Goal: Task Accomplishment & Management: Use online tool/utility

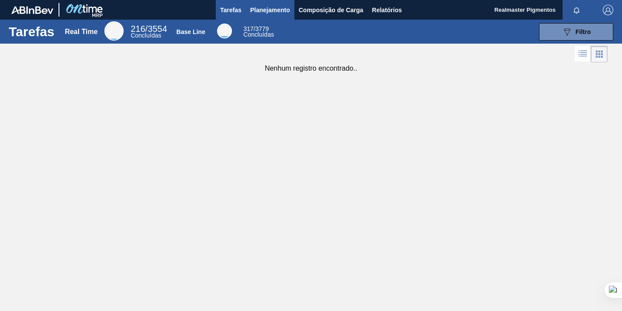
click at [258, 10] on span "Planejamento" at bounding box center [270, 10] width 40 height 10
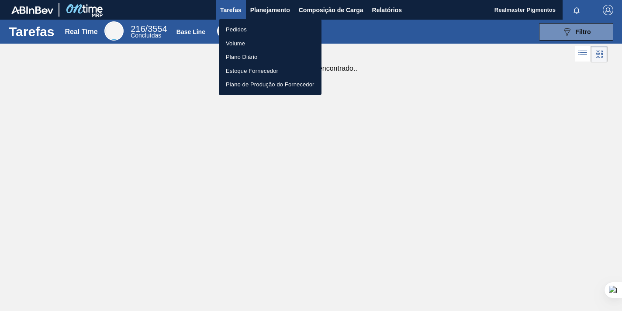
click at [241, 31] on li "Pedidos" at bounding box center [270, 30] width 103 height 14
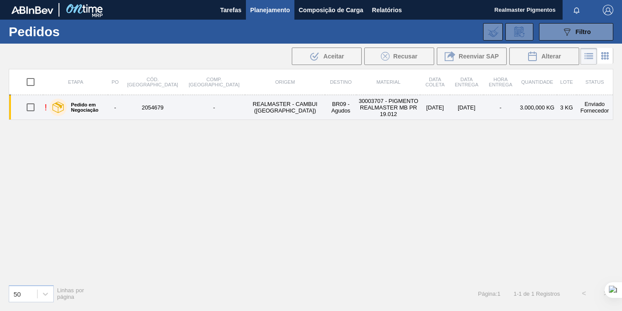
click at [25, 107] on input "checkbox" at bounding box center [30, 107] width 18 height 18
checkbox input "true"
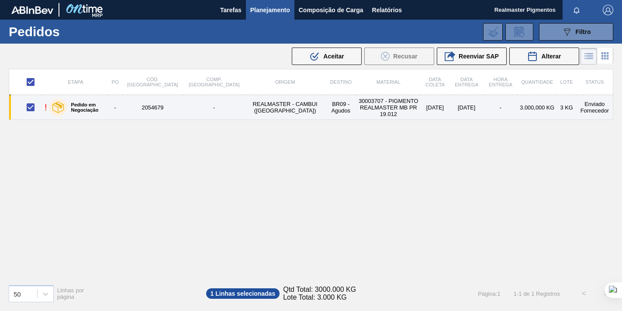
click at [245, 106] on td "REALMASTER - CAMBUI ([GEOGRAPHIC_DATA])" at bounding box center [285, 107] width 80 height 25
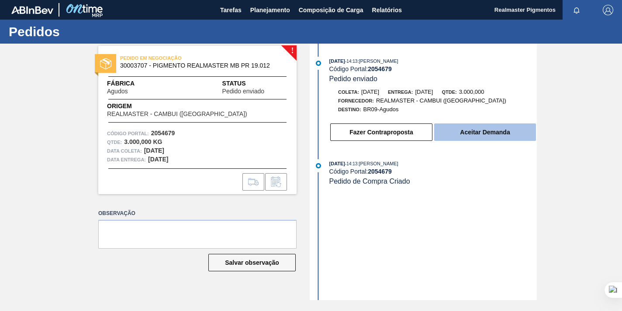
click at [471, 134] on button "Aceitar Demanda" at bounding box center [485, 132] width 102 height 17
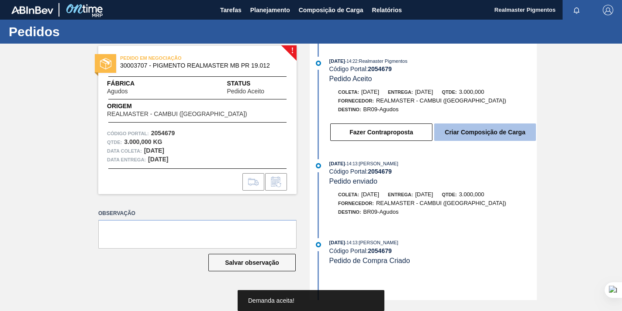
click at [469, 133] on button "Criar Composição de Carga" at bounding box center [485, 132] width 102 height 17
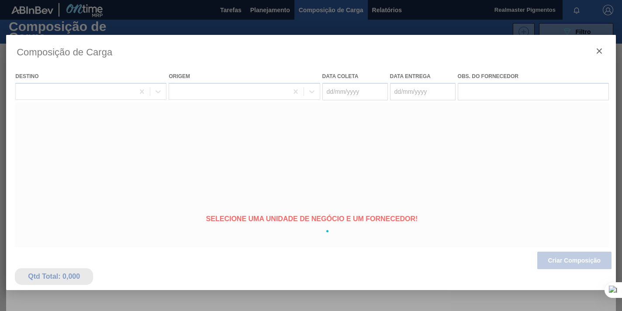
type coleta "[DATE]"
type Entrega "[DATE]"
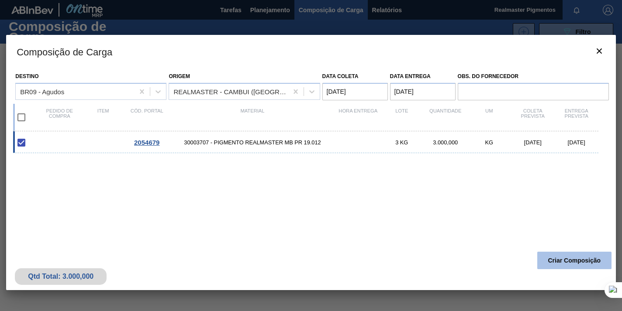
click at [558, 257] on button "Criar Composição" at bounding box center [574, 260] width 74 height 17
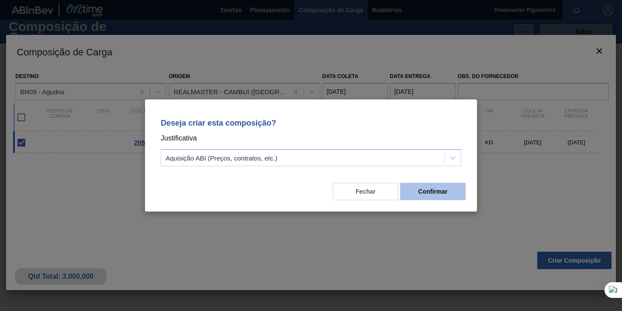
click at [435, 190] on button "Confirmar" at bounding box center [432, 191] width 65 height 17
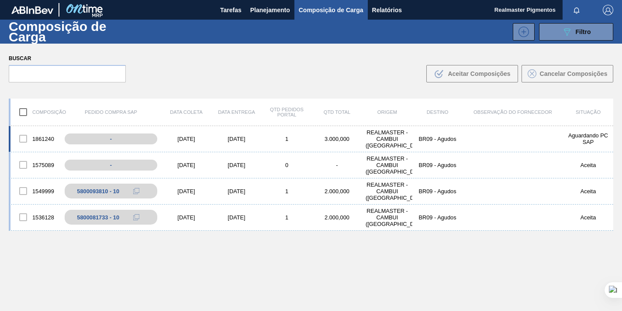
click at [21, 139] on div at bounding box center [23, 139] width 18 height 18
click at [24, 140] on div at bounding box center [23, 139] width 18 height 18
click at [253, 8] on span "Planejamento" at bounding box center [270, 10] width 40 height 10
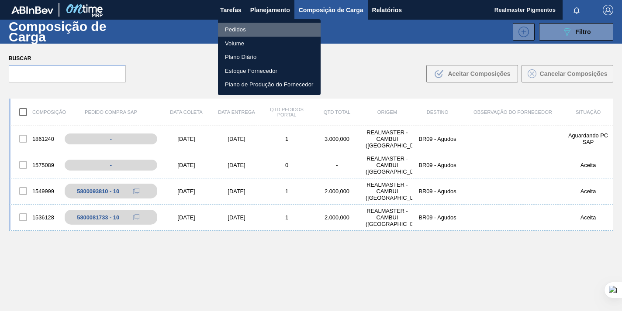
click at [233, 30] on li "Pedidos" at bounding box center [269, 30] width 103 height 14
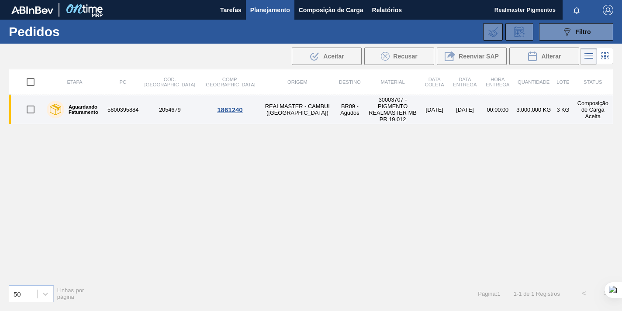
click at [173, 103] on td "2054679" at bounding box center [170, 109] width 60 height 29
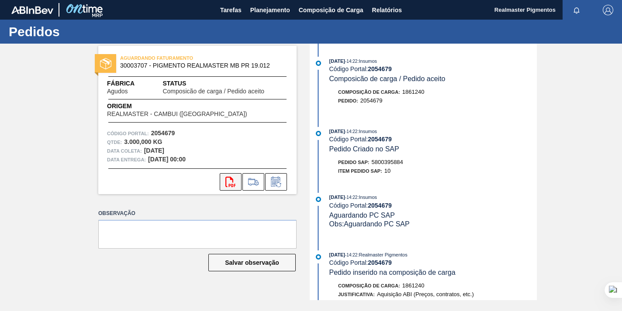
click at [235, 180] on icon "svg{fill:#ff0000}" at bounding box center [230, 182] width 10 height 10
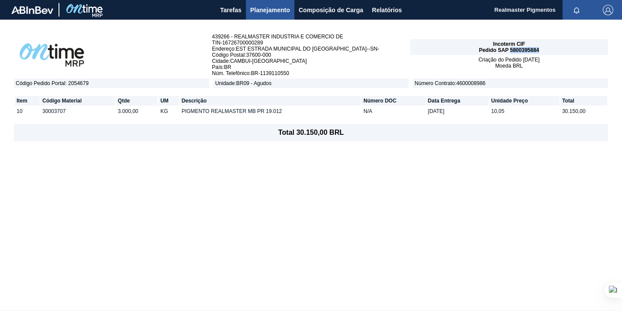
drag, startPoint x: 510, startPoint y: 49, endPoint x: 542, endPoint y: 51, distance: 31.9
click at [542, 51] on div "Incoterm CIF Pedido SAP 5800395884" at bounding box center [509, 47] width 198 height 16
copy span "5800395884"
click at [541, 48] on div "Incoterm CIF Pedido SAP 5800395884" at bounding box center [509, 47] width 198 height 16
